Goal: Task Accomplishment & Management: Complete application form

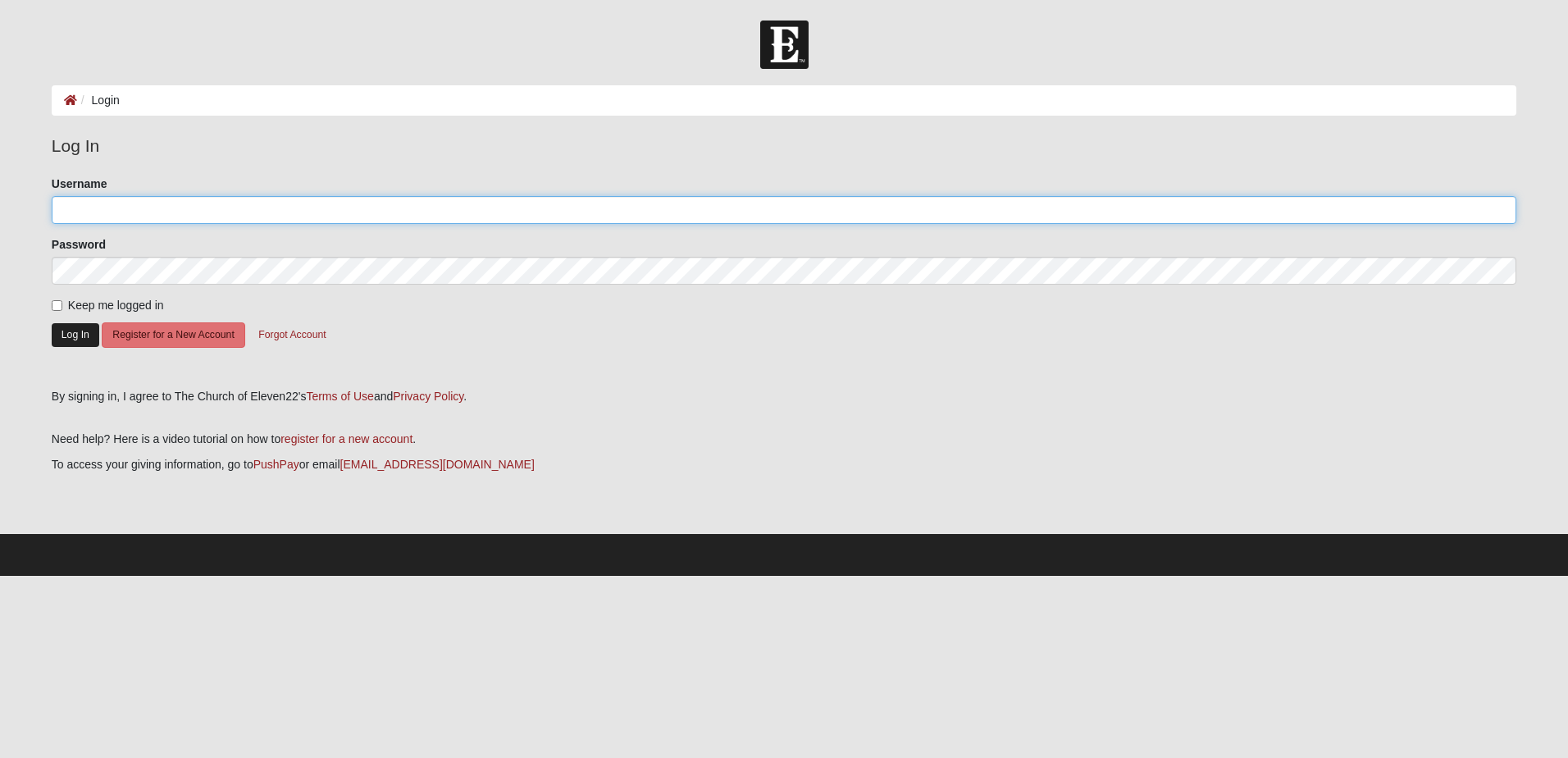
type input "FridayCOE22DG"
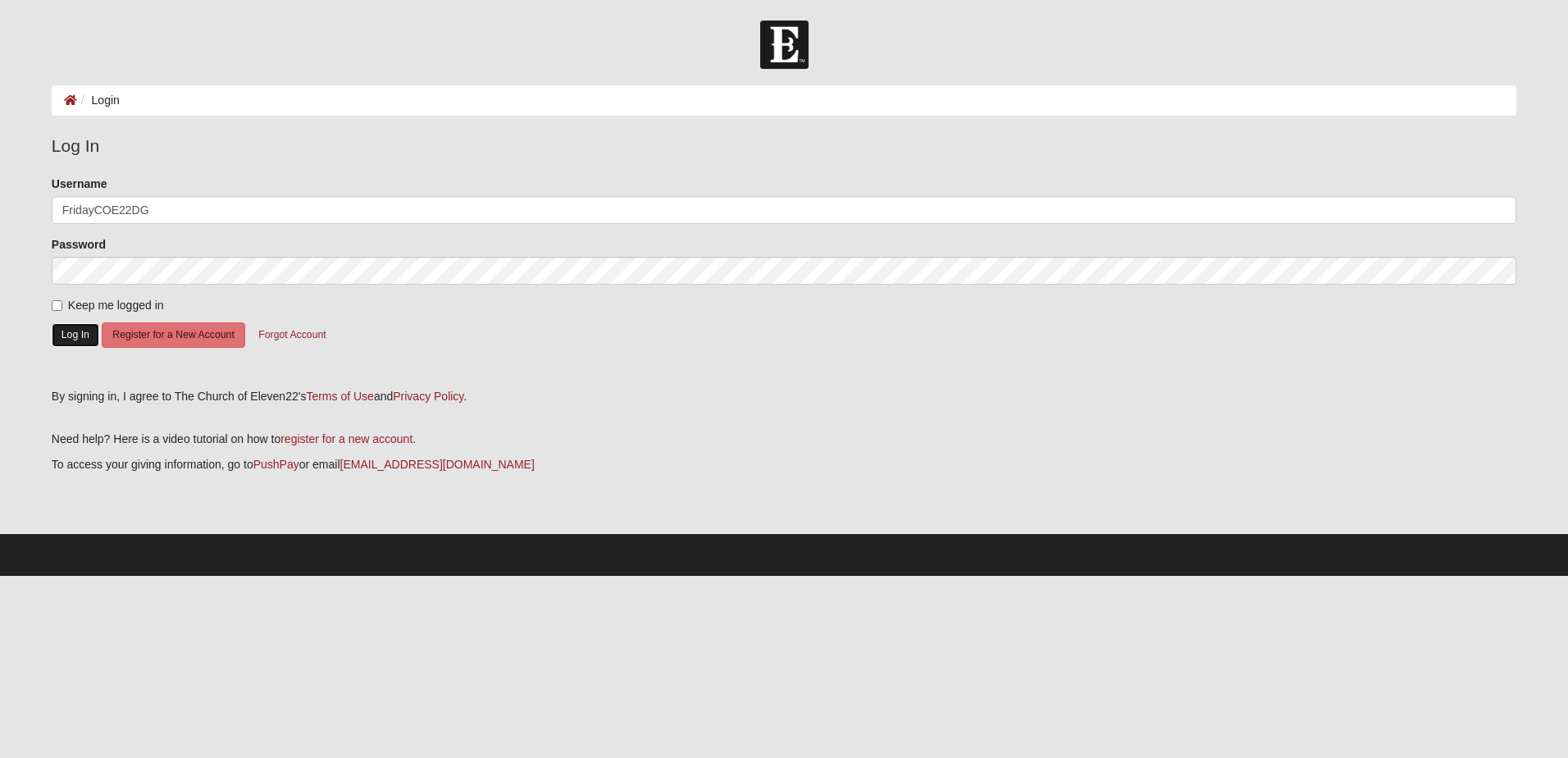
click at [76, 332] on button "Log In" at bounding box center [75, 335] width 48 height 24
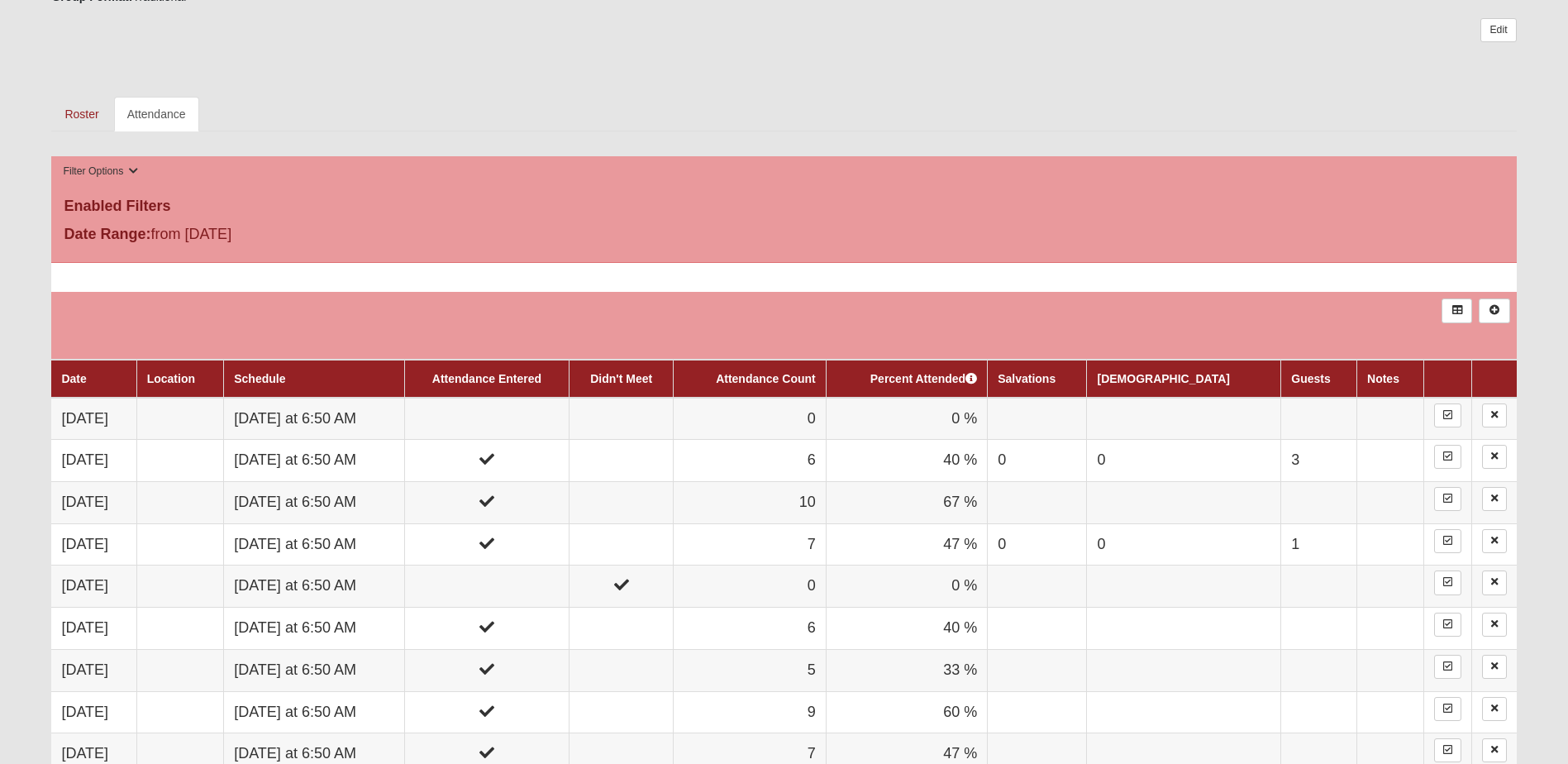
scroll to position [744, 0]
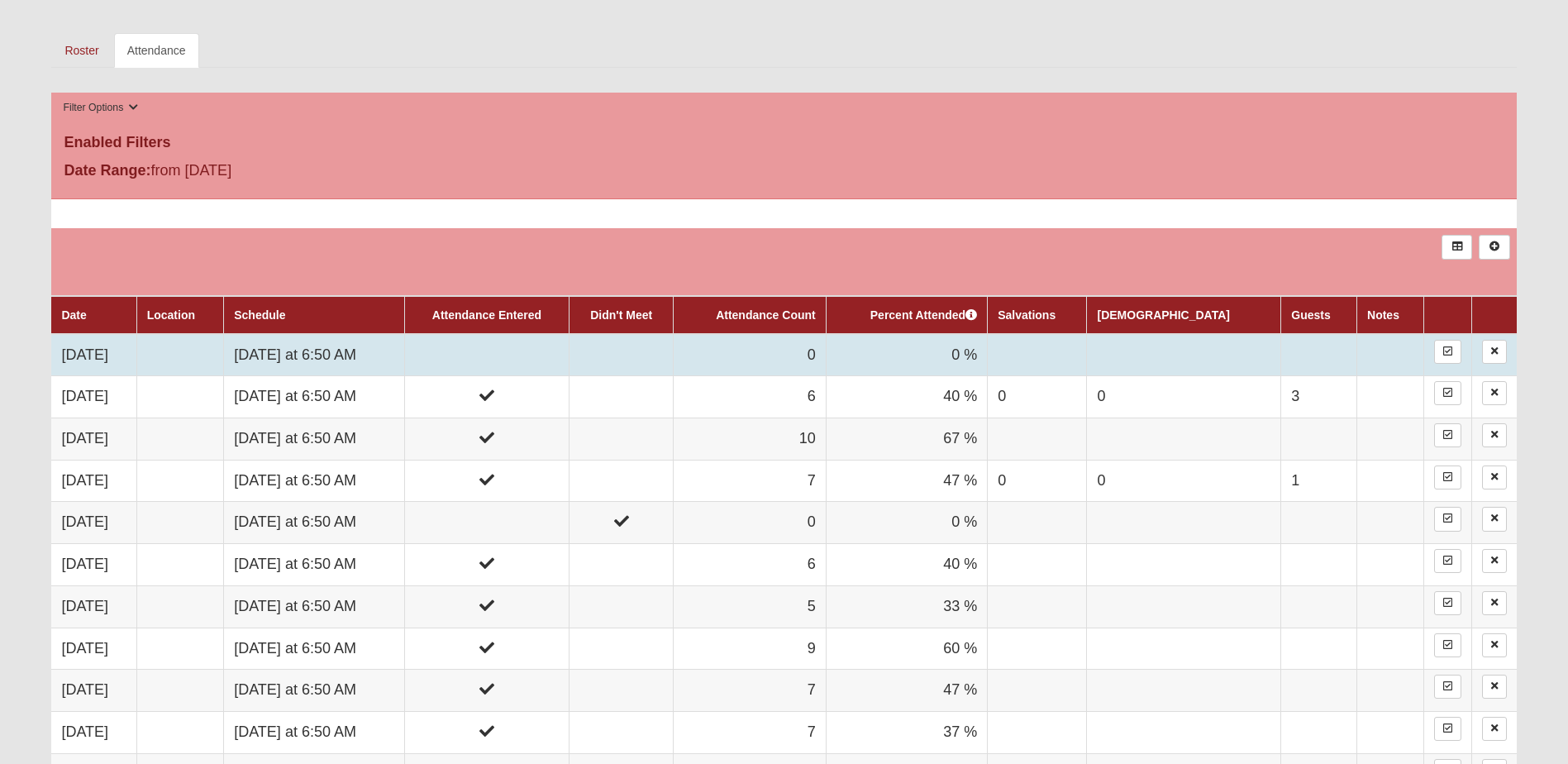
click at [539, 355] on td at bounding box center [487, 355] width 165 height 42
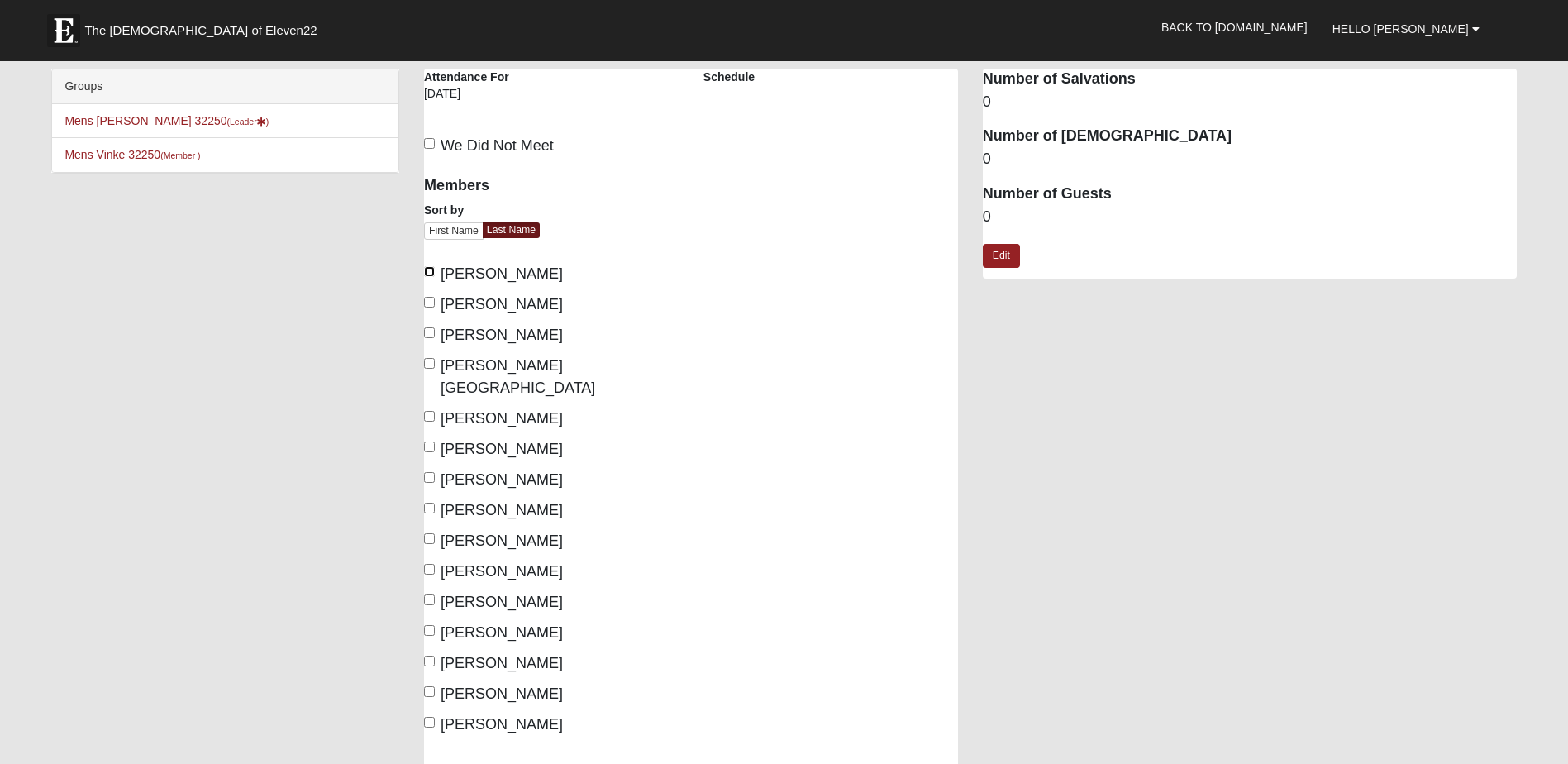
click at [430, 274] on input "Bishop, Mike" at bounding box center [429, 272] width 11 height 11
checkbox input "true"
click at [427, 305] on input "Brown, Craig" at bounding box center [429, 303] width 11 height 11
checkbox input "true"
click at [424, 334] on input "Coker, Charles" at bounding box center [429, 333] width 11 height 11
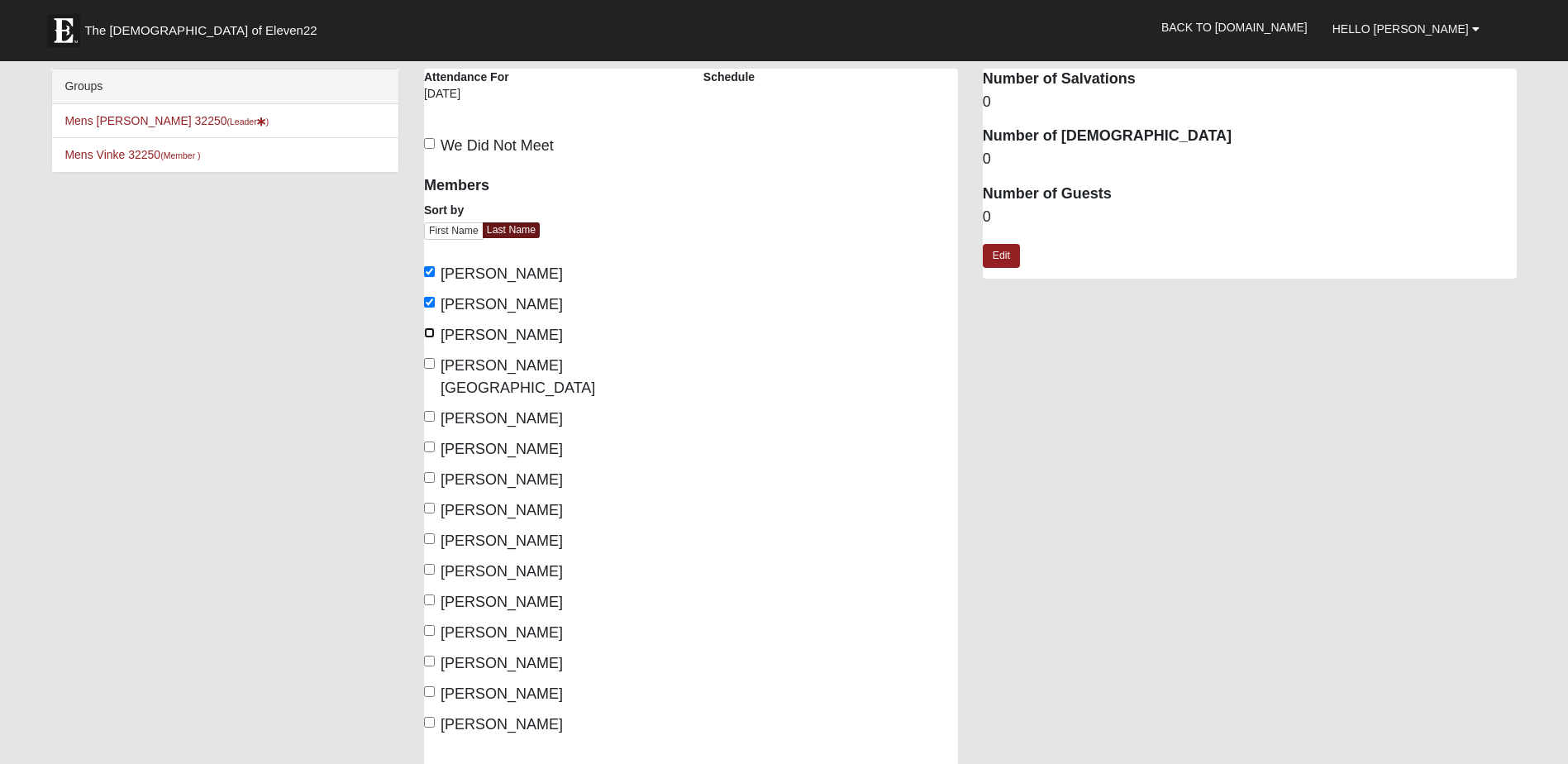
checkbox input "true"
click at [428, 359] on input "Dant, Chad" at bounding box center [429, 364] width 11 height 11
checkbox input "true"
drag, startPoint x: 429, startPoint y: 393, endPoint x: 429, endPoint y: 403, distance: 10.0
click at [429, 411] on input "Dennie, Eric" at bounding box center [429, 417] width 11 height 11
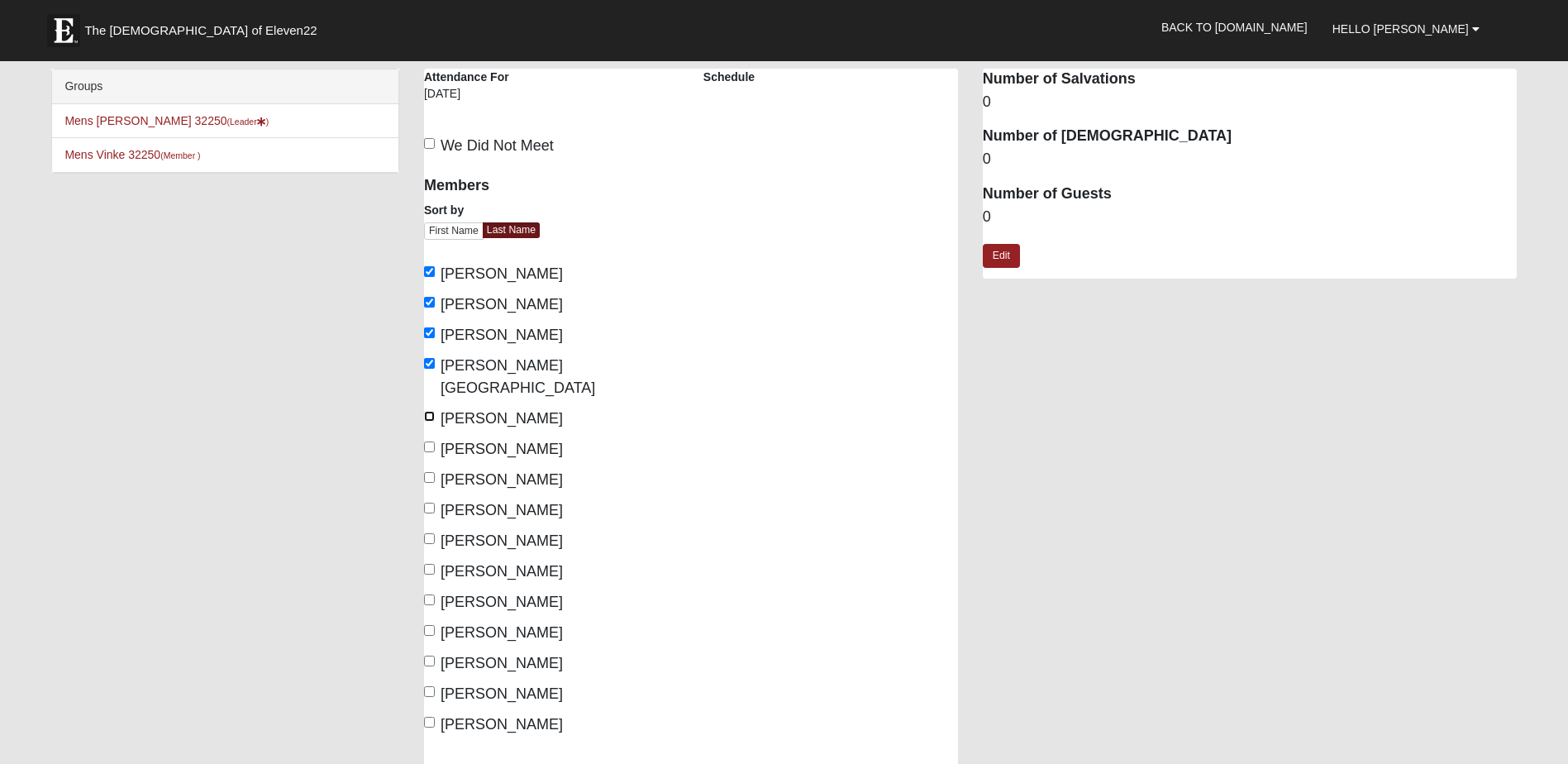
checkbox input "true"
click at [430, 441] on input "Fuller, Bryant" at bounding box center [429, 447] width 11 height 11
checkbox input "true"
click at [430, 533] on input "Kobelin, David" at bounding box center [429, 539] width 11 height 11
checkbox input "true"
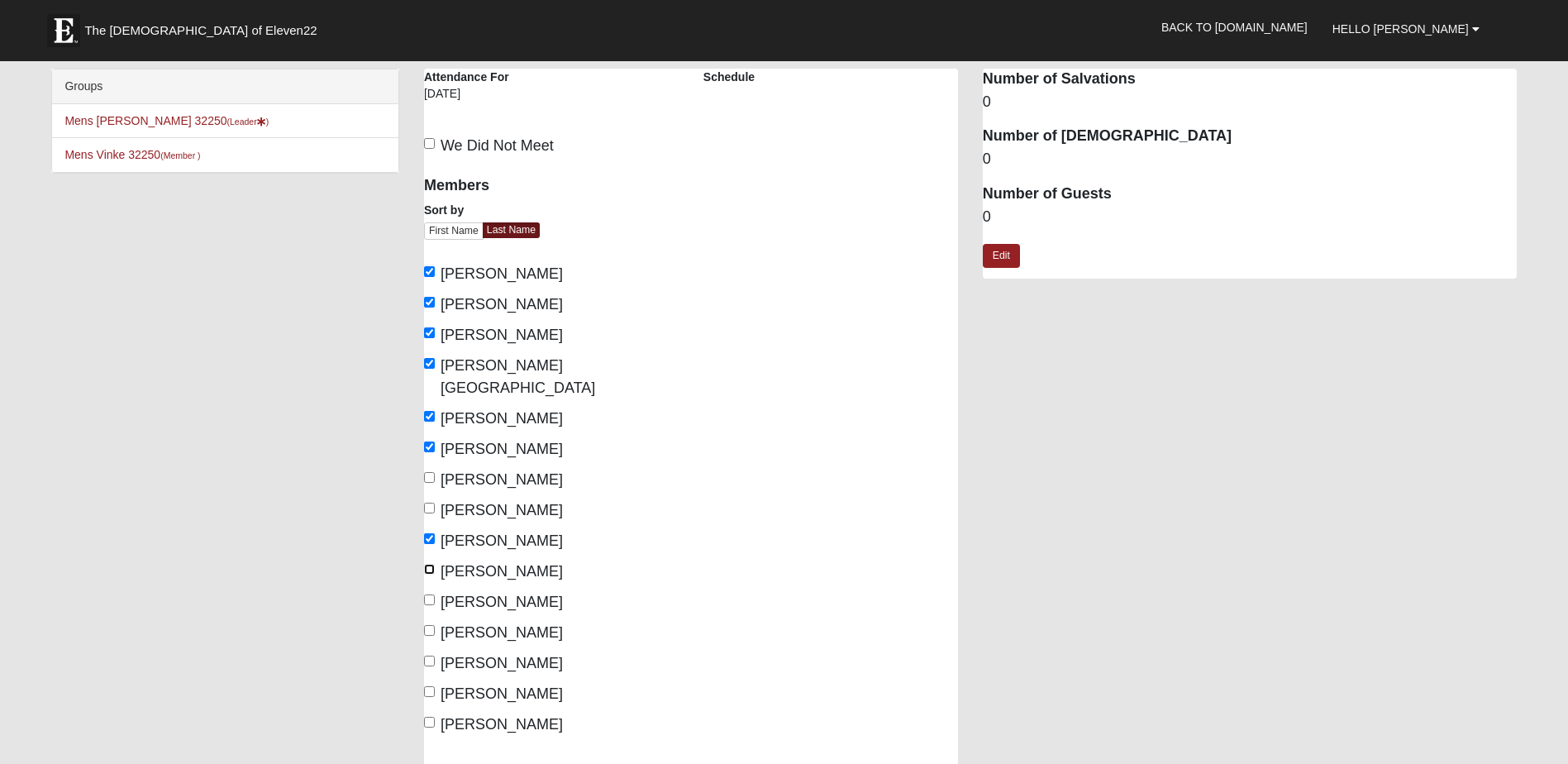
click at [430, 564] on input "Machen, Bryan" at bounding box center [429, 570] width 11 height 11
checkbox input "true"
click at [432, 656] on input "Toth, Mike" at bounding box center [429, 661] width 11 height 11
checkbox input "true"
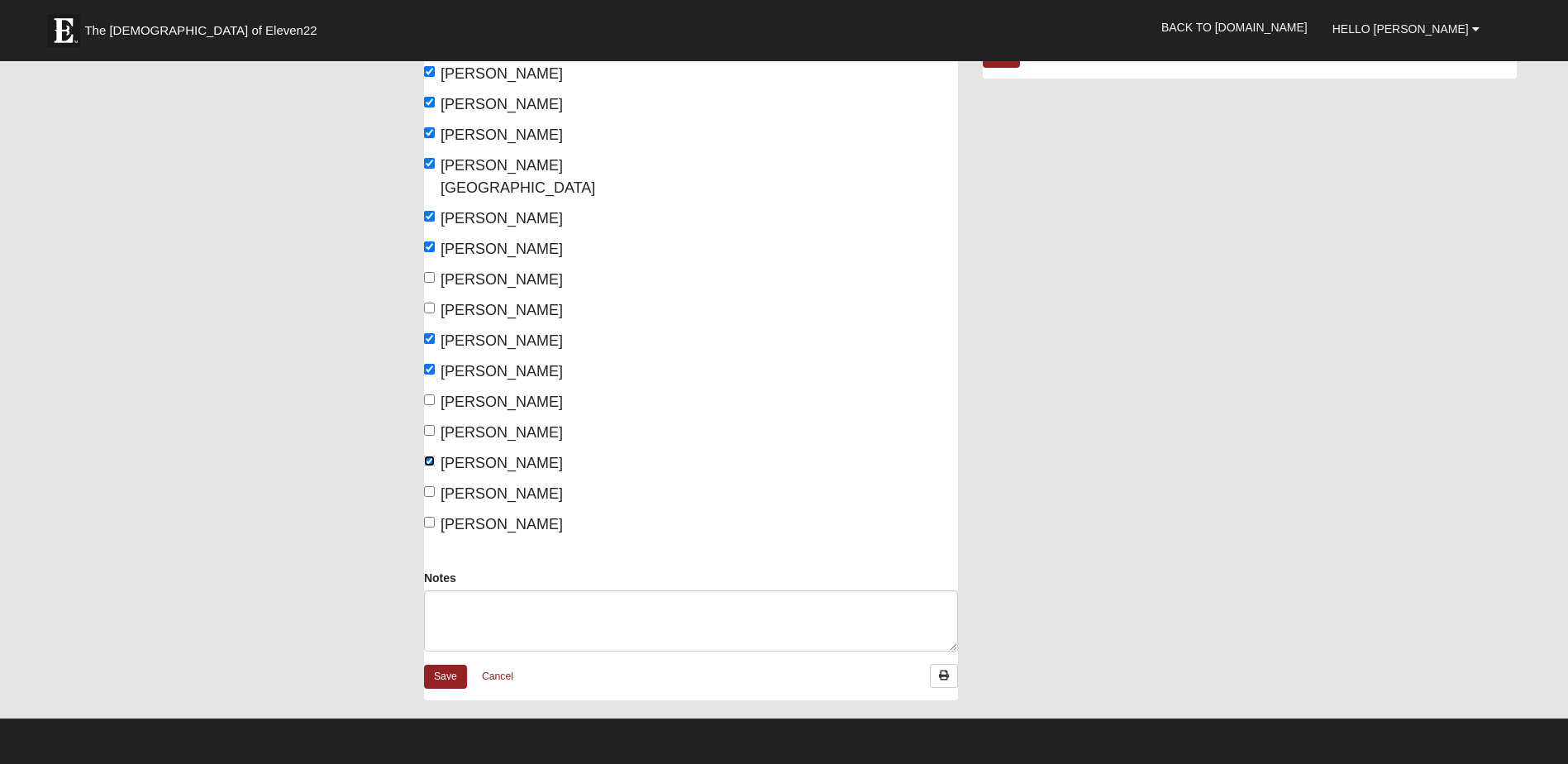
scroll to position [331, 0]
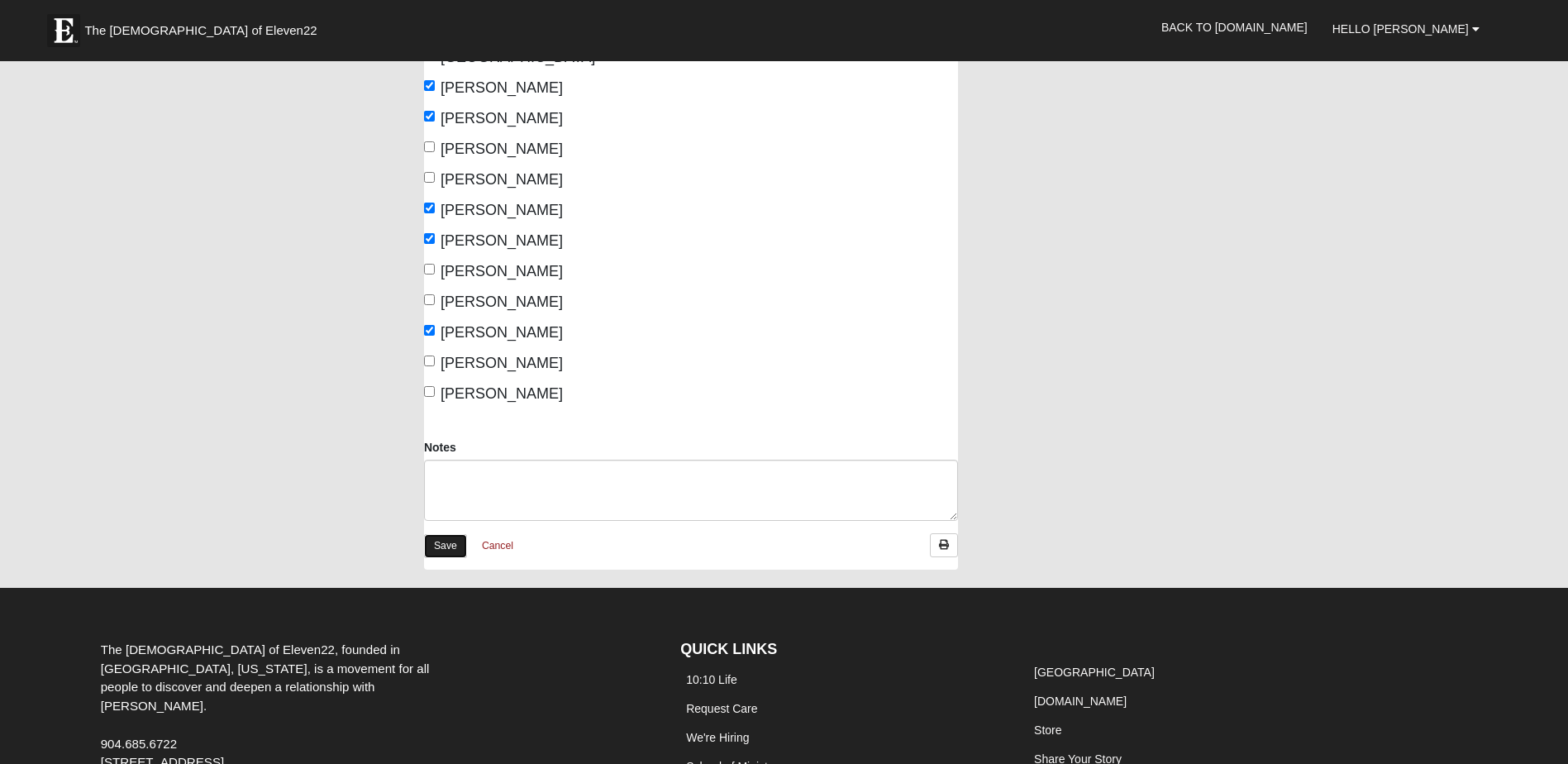
click at [449, 534] on link "Save" at bounding box center [445, 546] width 43 height 24
